Goal: Information Seeking & Learning: Learn about a topic

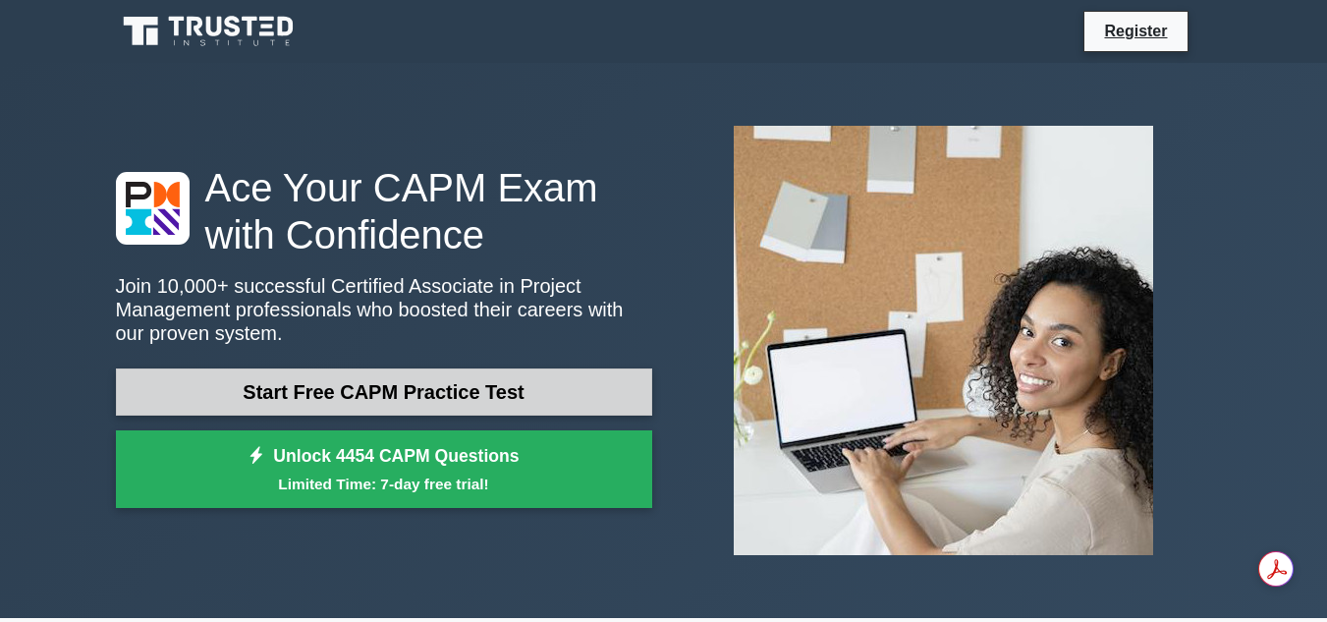
click at [444, 402] on link "Start Free CAPM Practice Test" at bounding box center [384, 391] width 536 height 47
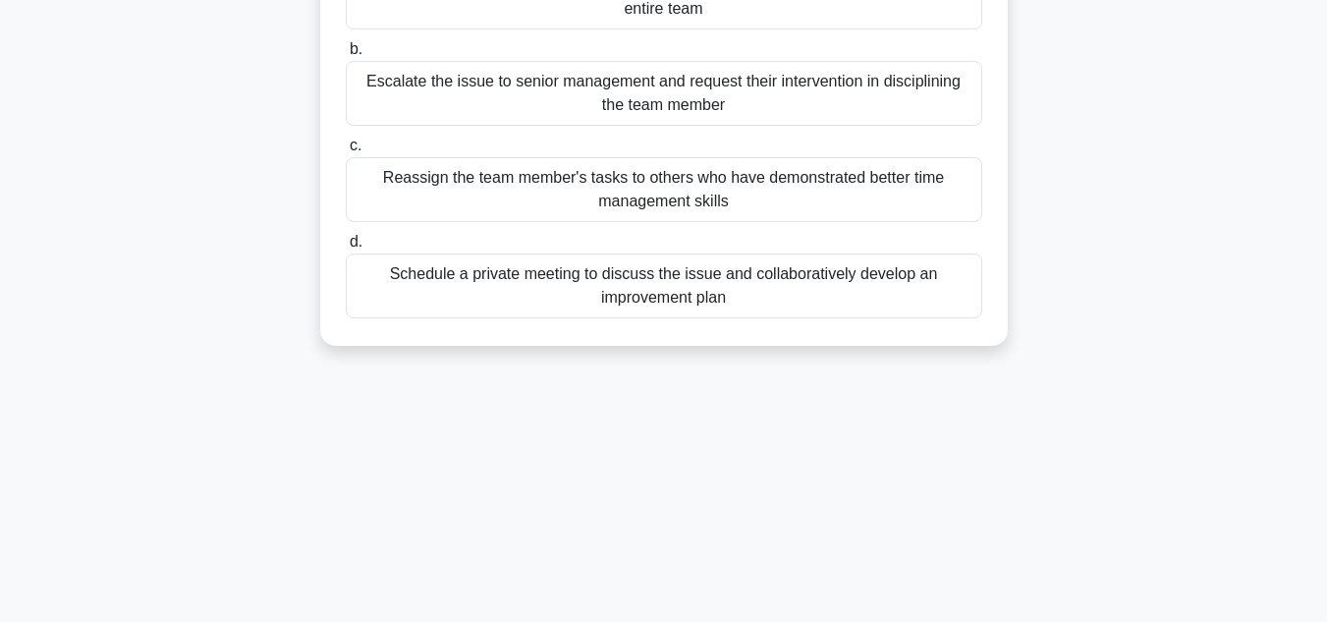
scroll to position [287, 0]
click at [599, 297] on div "Schedule a private meeting to discuss the issue and collaboratively develop an …" at bounding box center [664, 283] width 636 height 65
click at [346, 247] on input "d. Schedule a private meeting to discuss the issue and collaboratively develop …" at bounding box center [346, 240] width 0 height 13
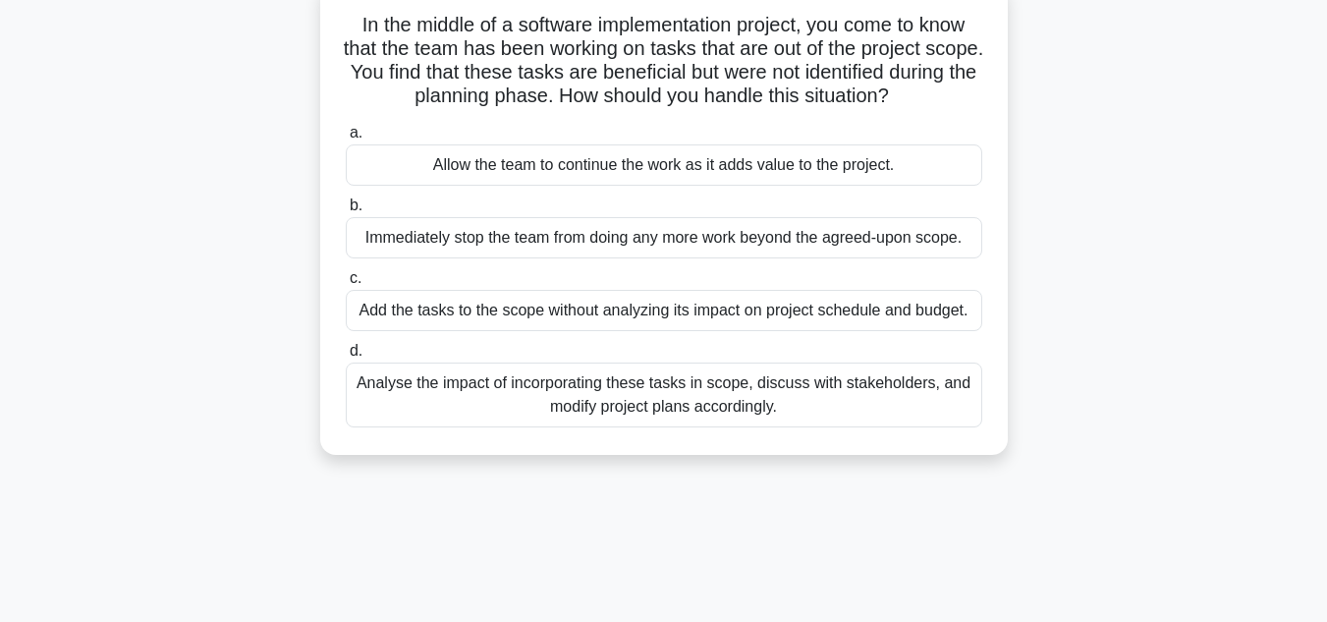
scroll to position [133, 0]
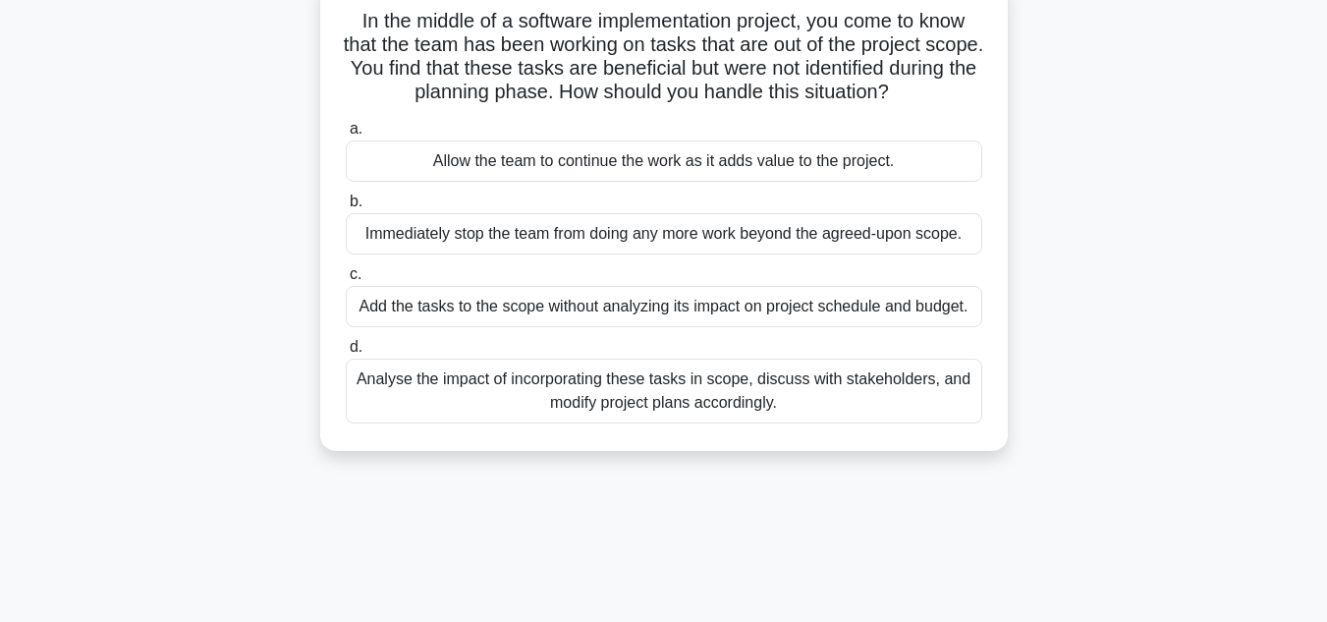
click at [692, 414] on div "Analyse the impact of incorporating these tasks in scope, discuss with stakehol…" at bounding box center [664, 391] width 636 height 65
click at [346, 354] on input "d. Analyse the impact of incorporating these tasks in scope, discuss with stake…" at bounding box center [346, 347] width 0 height 13
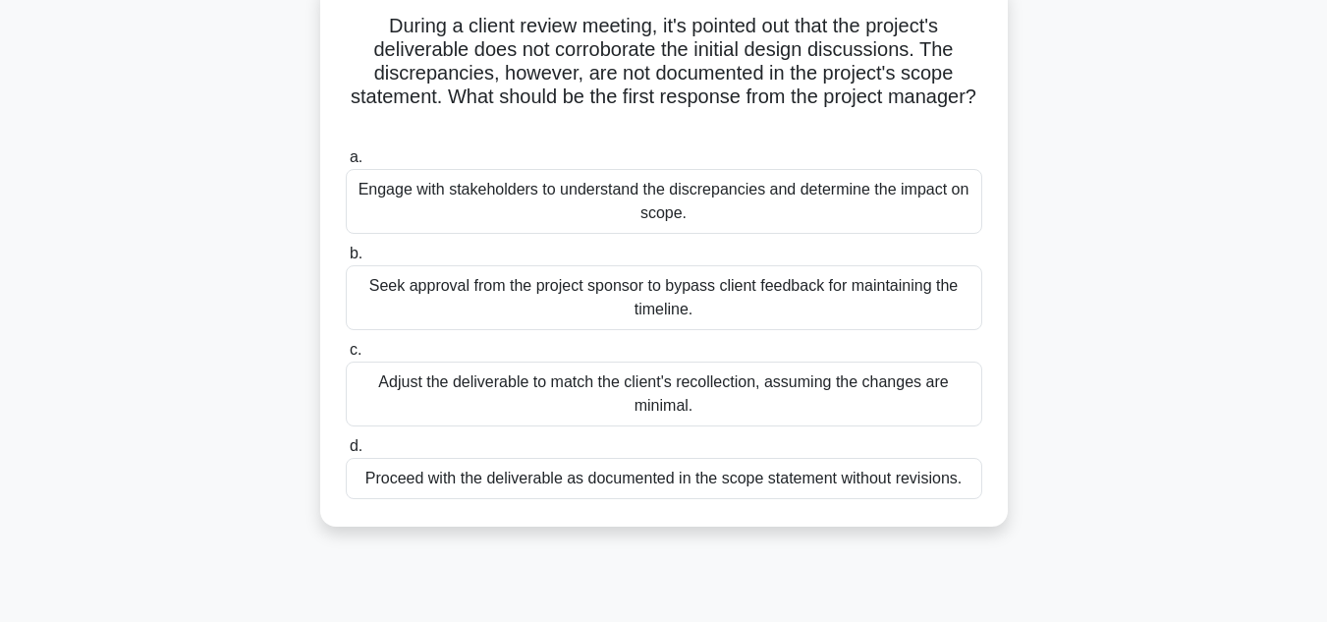
click at [692, 414] on div "Adjust the deliverable to match the client's recollection, assuming the changes…" at bounding box center [664, 393] width 636 height 65
click at [346, 357] on input "c. Adjust the deliverable to match the client's recollection, assuming the chan…" at bounding box center [346, 350] width 0 height 13
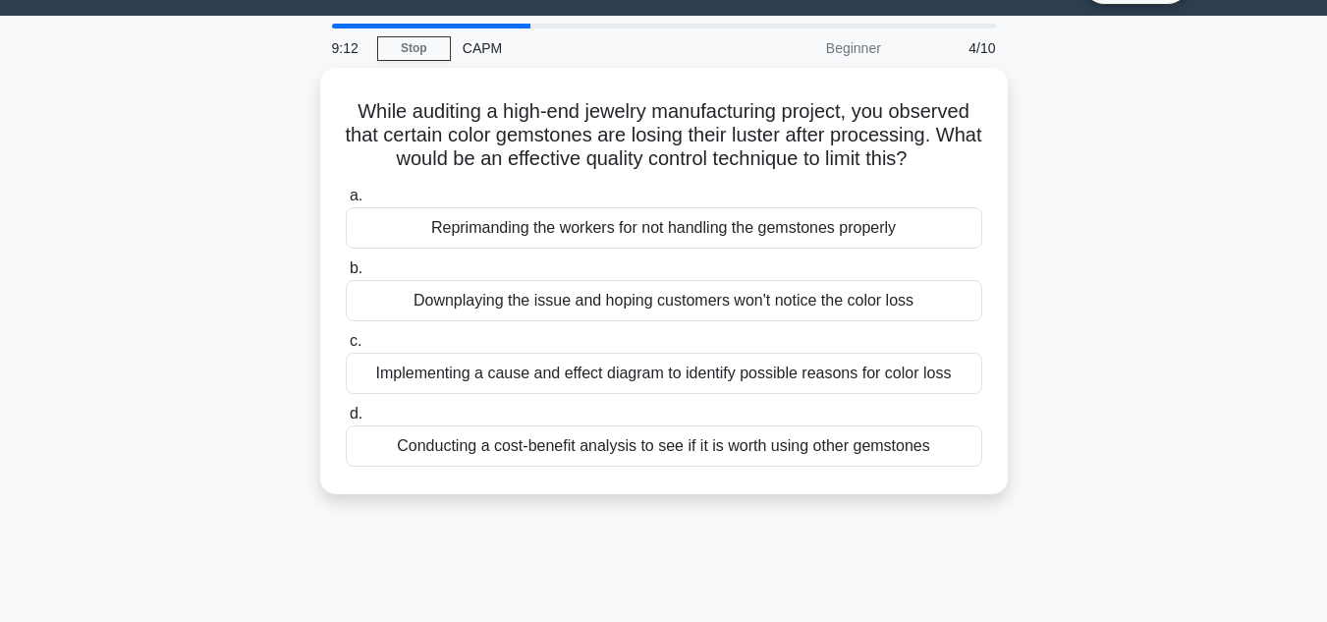
scroll to position [44, 0]
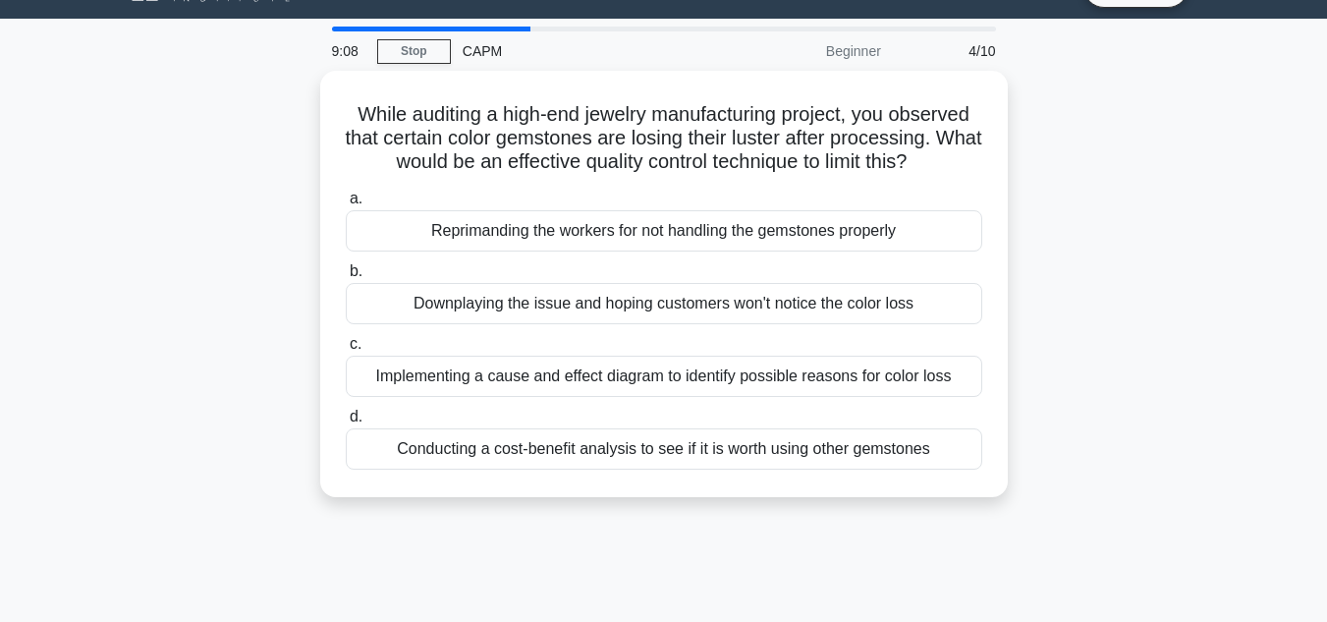
click at [851, 48] on div "Beginner" at bounding box center [807, 50] width 172 height 39
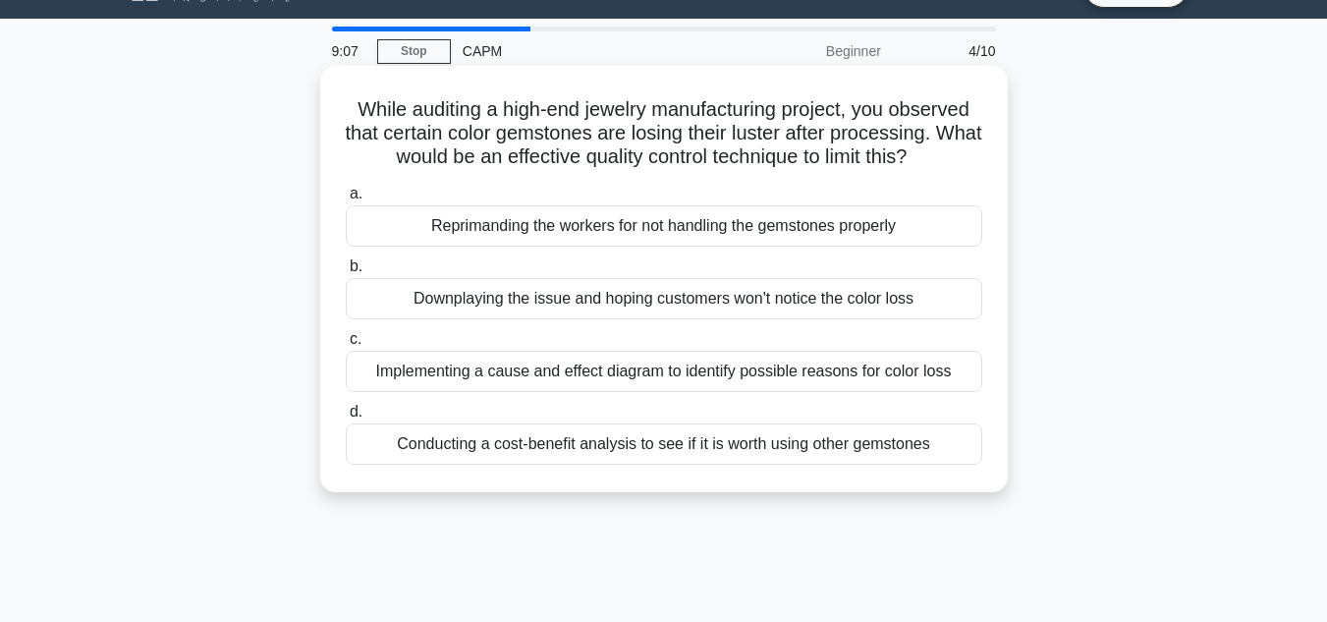
scroll to position [0, 0]
